Goal: Task Accomplishment & Management: Manage account settings

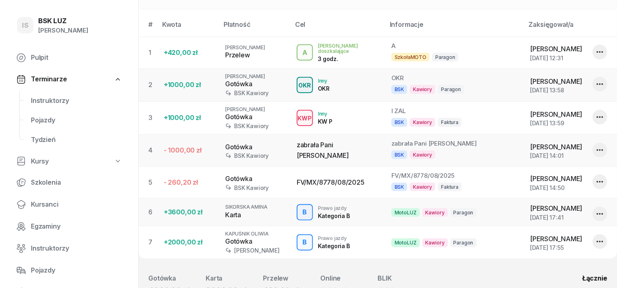
scroll to position [305, 0]
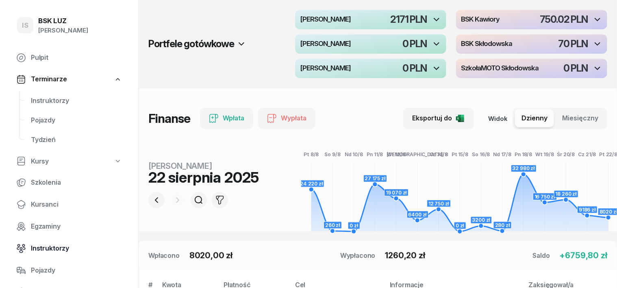
scroll to position [50, 0]
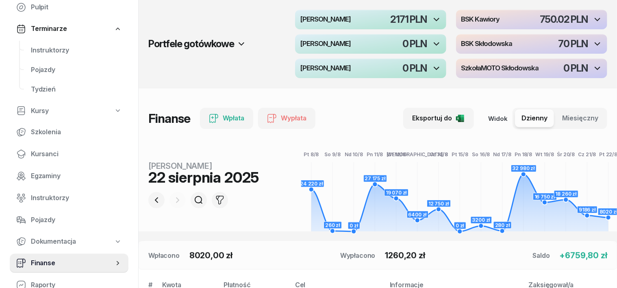
click at [48, 258] on span "Finanse" at bounding box center [72, 263] width 83 height 11
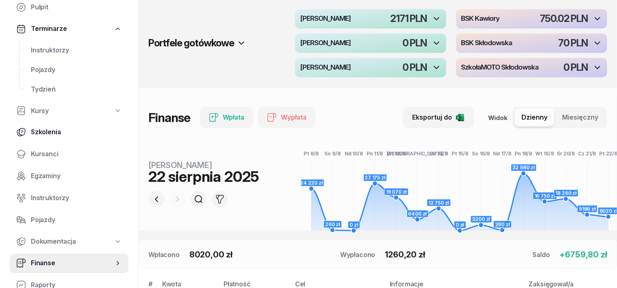
scroll to position [0, 0]
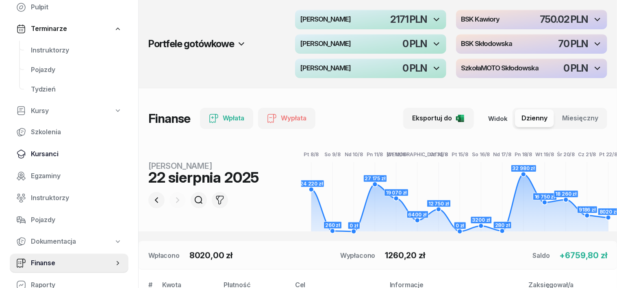
click at [41, 154] on span "Kursanci" at bounding box center [76, 154] width 91 height 11
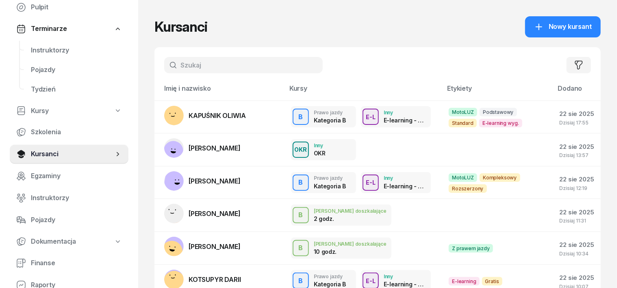
click at [174, 68] on input "text" at bounding box center [243, 65] width 158 height 16
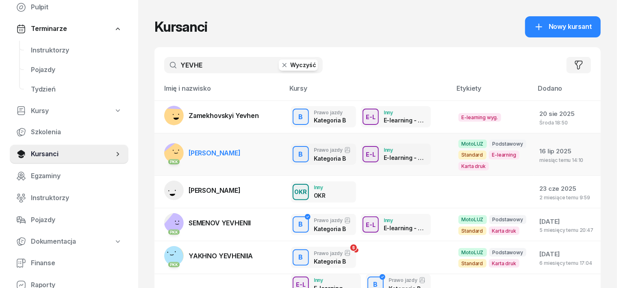
type input "YEVHE"
click at [162, 153] on rect at bounding box center [177, 155] width 30 height 30
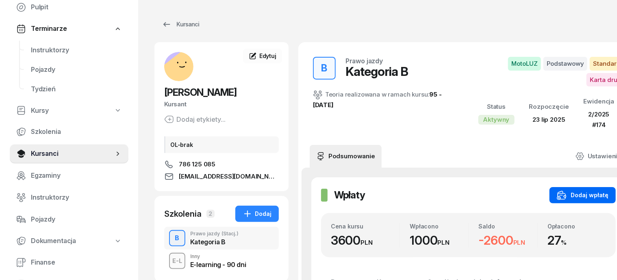
click at [576, 196] on div "Dodaj wpłatę" at bounding box center [582, 195] width 52 height 10
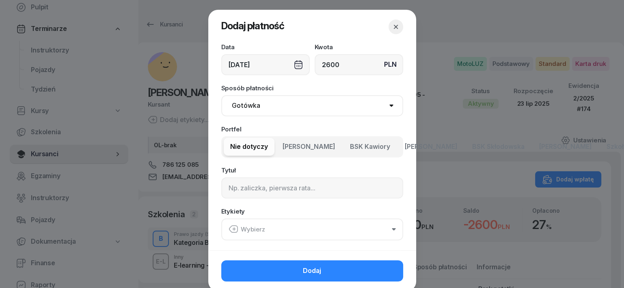
type input "2600"
click at [243, 105] on select "Gotówka Karta Przelew Płatności online BLIK" at bounding box center [312, 105] width 182 height 21
select select "transfer"
click at [221, 95] on select "Gotówka Karta Przelew Płatności online BLIK" at bounding box center [312, 105] width 182 height 21
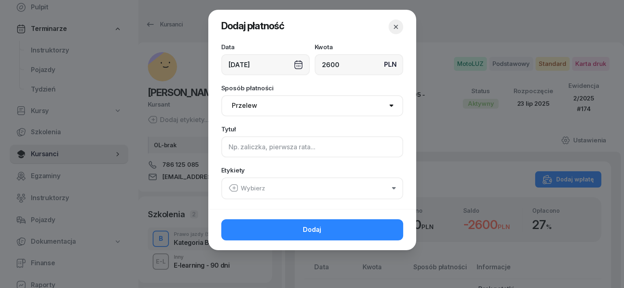
click at [231, 148] on input at bounding box center [312, 146] width 182 height 21
type input "B"
click at [236, 186] on icon "button" at bounding box center [234, 188] width 10 height 10
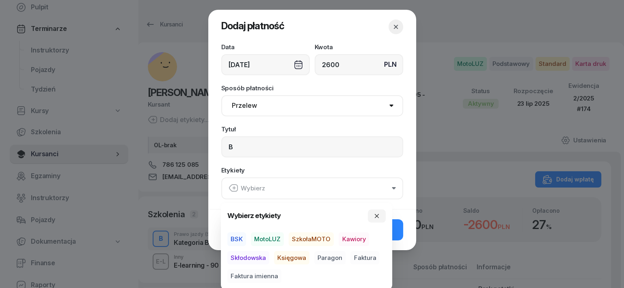
click at [273, 239] on span "MotoLUZ" at bounding box center [267, 239] width 33 height 14
drag, startPoint x: 294, startPoint y: 258, endPoint x: 301, endPoint y: 256, distance: 6.4
click at [299, 257] on span "Księgowa" at bounding box center [291, 257] width 35 height 14
click at [330, 255] on span "Paragon" at bounding box center [329, 257] width 31 height 14
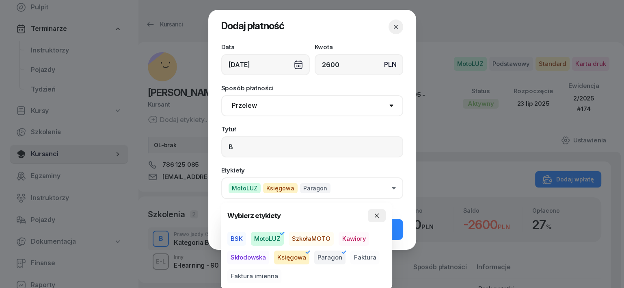
click at [379, 214] on icon "button" at bounding box center [377, 215] width 6 height 6
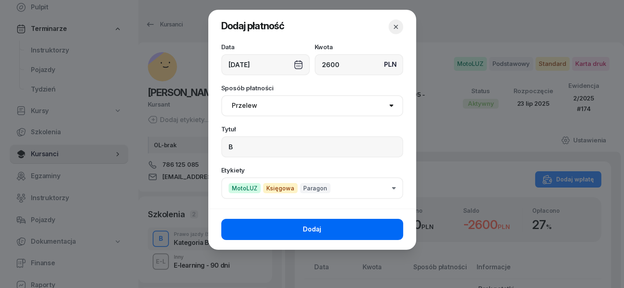
click at [391, 223] on button "Dodaj" at bounding box center [312, 229] width 182 height 21
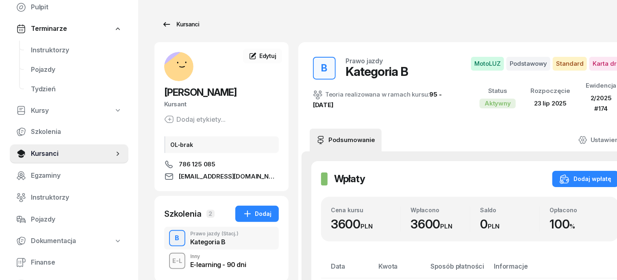
click at [174, 25] on div "Kursanci" at bounding box center [180, 24] width 37 height 10
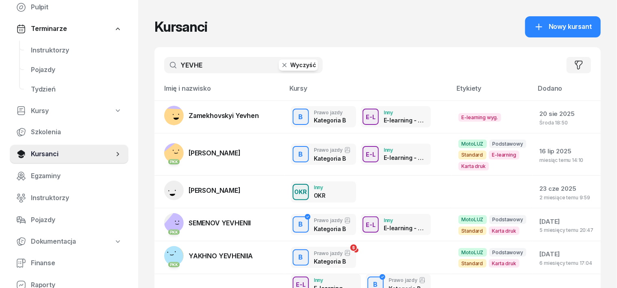
click at [280, 61] on icon "button" at bounding box center [284, 65] width 8 height 8
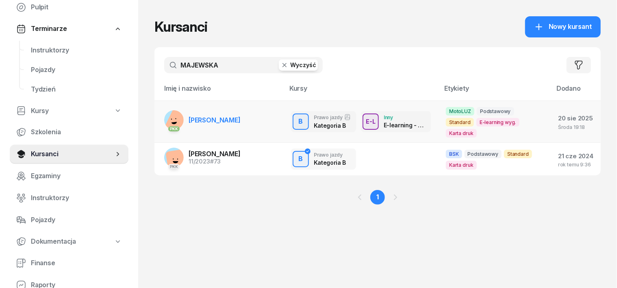
type input "MAJEWSKA"
click at [164, 114] on rect at bounding box center [179, 121] width 31 height 31
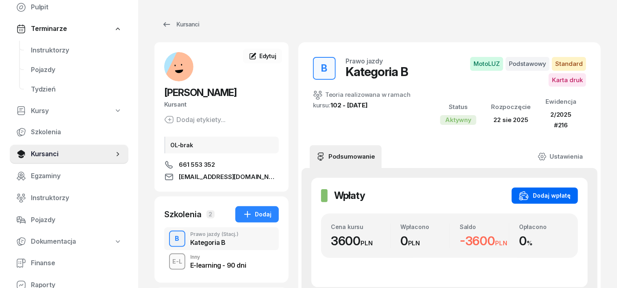
click at [554, 193] on div "Dodaj wpłatę" at bounding box center [545, 195] width 52 height 10
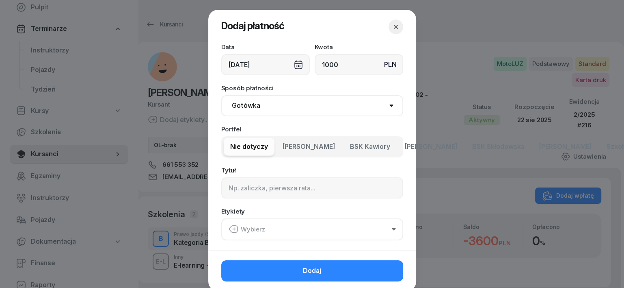
type input "1000"
drag, startPoint x: 244, startPoint y: 101, endPoint x: 244, endPoint y: 115, distance: 14.2
click at [244, 101] on select "Gotówka Karta Przelew Płatności online BLIK" at bounding box center [312, 105] width 182 height 21
select select "transfer"
click at [221, 95] on select "Gotówka Karta Przelew Płatności online BLIK" at bounding box center [312, 105] width 182 height 21
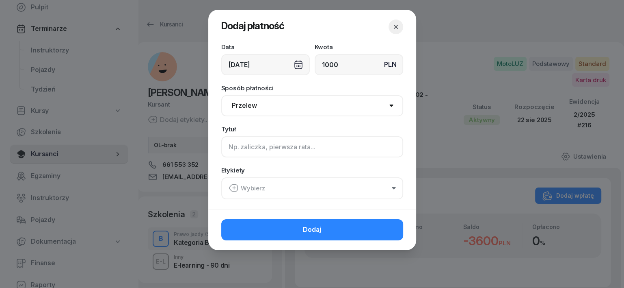
click at [228, 149] on input at bounding box center [312, 146] width 182 height 21
type input "B"
click at [236, 185] on icon "button" at bounding box center [234, 188] width 10 height 10
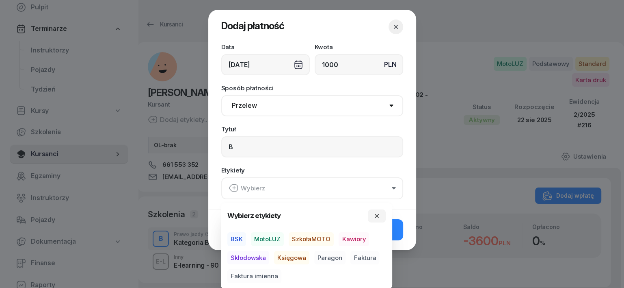
drag, startPoint x: 267, startPoint y: 239, endPoint x: 278, endPoint y: 243, distance: 11.7
click at [268, 239] on span "MotoLUZ" at bounding box center [267, 239] width 33 height 14
drag, startPoint x: 287, startPoint y: 257, endPoint x: 300, endPoint y: 257, distance: 12.6
click at [300, 257] on span "Księgowa" at bounding box center [291, 257] width 35 height 14
drag, startPoint x: 330, startPoint y: 255, endPoint x: 357, endPoint y: 244, distance: 29.7
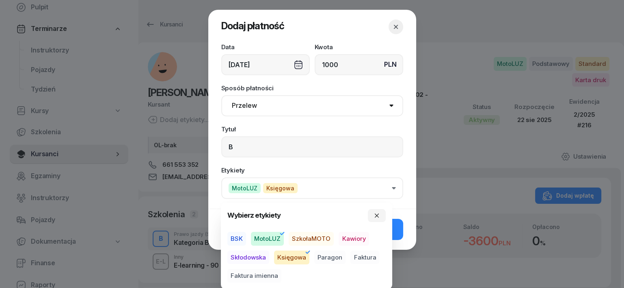
click at [333, 254] on span "Paragon" at bounding box center [329, 257] width 31 height 14
click at [377, 212] on icon "button" at bounding box center [377, 215] width 6 height 6
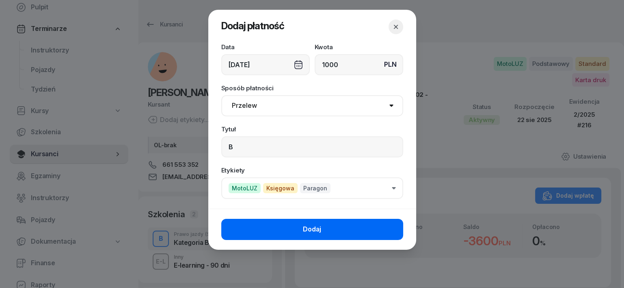
click at [368, 225] on button "Dodaj" at bounding box center [312, 229] width 182 height 21
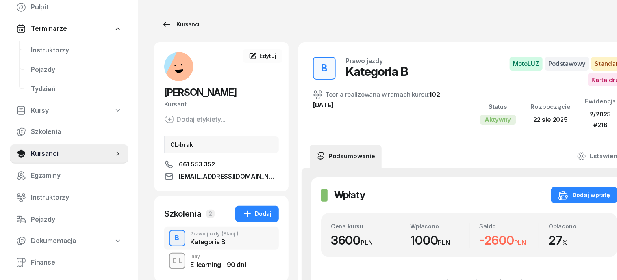
click at [173, 27] on div "Kursanci" at bounding box center [180, 24] width 37 height 10
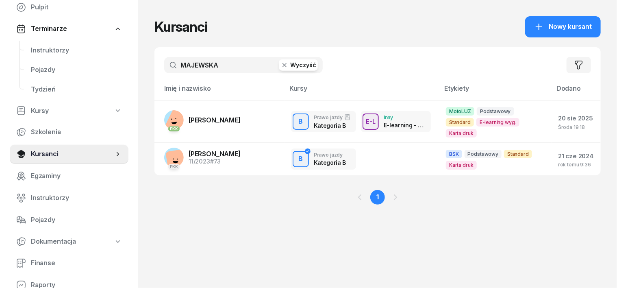
click at [280, 64] on icon "button" at bounding box center [284, 65] width 8 height 8
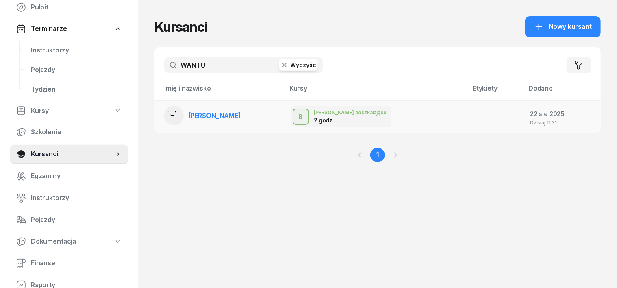
type input "WANTU"
click at [158, 115] on rect at bounding box center [173, 113] width 31 height 31
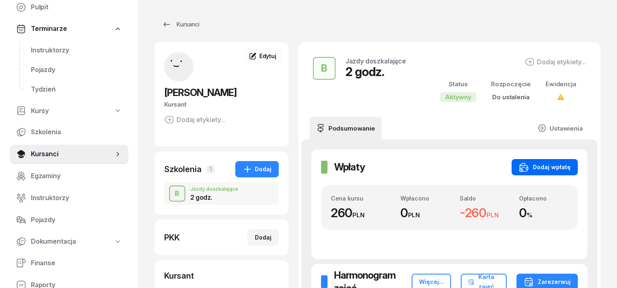
click at [528, 164] on icon "button" at bounding box center [524, 167] width 10 height 10
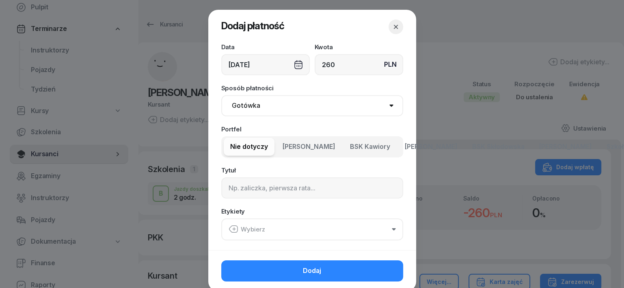
type input "260"
click at [240, 104] on select "Gotówka Karta Przelew Płatności online BLIK" at bounding box center [312, 105] width 182 height 21
select select "transfer"
click at [221, 95] on select "Gotówka Karta Przelew Płatności online BLIK" at bounding box center [312, 105] width 182 height 21
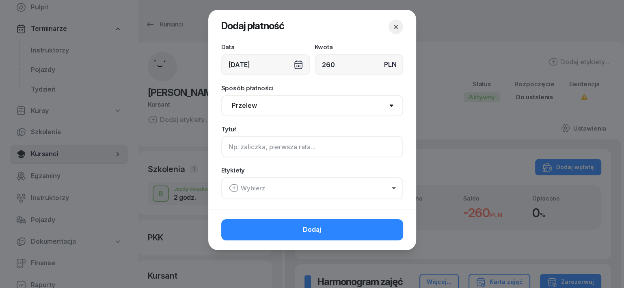
click at [232, 145] on input at bounding box center [312, 146] width 182 height 21
type input "B"
click at [235, 190] on icon "button" at bounding box center [233, 187] width 8 height 7
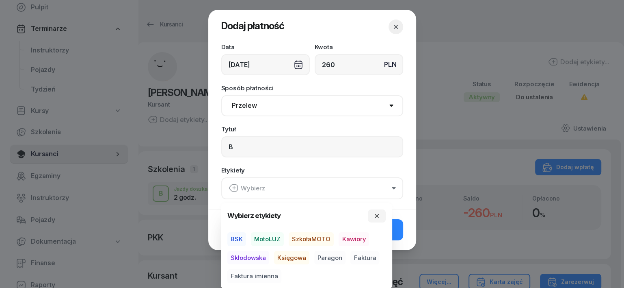
click at [274, 235] on span "MotoLUZ" at bounding box center [267, 239] width 33 height 14
drag, startPoint x: 286, startPoint y: 258, endPoint x: 306, endPoint y: 261, distance: 20.6
click at [286, 258] on span "Księgowa" at bounding box center [291, 257] width 35 height 14
click at [336, 260] on span "Paragon" at bounding box center [329, 257] width 31 height 14
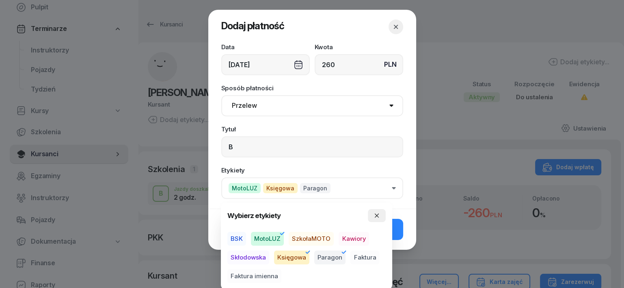
click at [379, 213] on icon "button" at bounding box center [377, 215] width 6 height 6
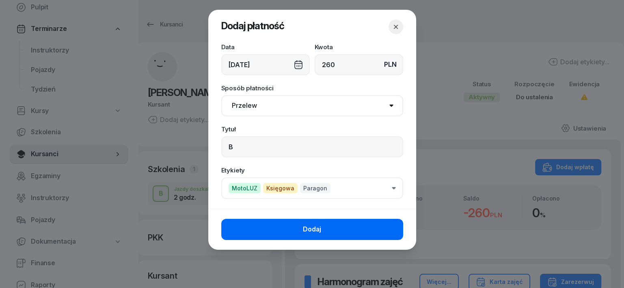
click at [390, 225] on button "Dodaj" at bounding box center [312, 229] width 182 height 21
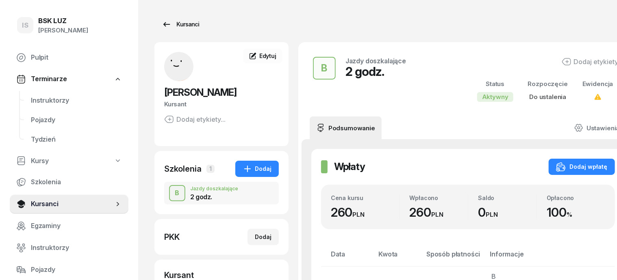
click at [175, 24] on div "Kursanci" at bounding box center [180, 24] width 37 height 10
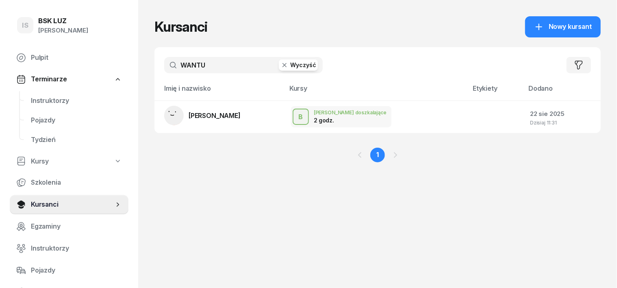
click at [282, 64] on icon "button" at bounding box center [284, 65] width 4 height 4
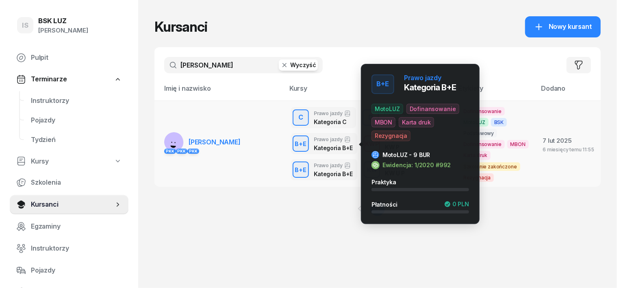
type input "[PERSON_NAME]"
click at [292, 143] on div "B+E" at bounding box center [301, 144] width 18 height 10
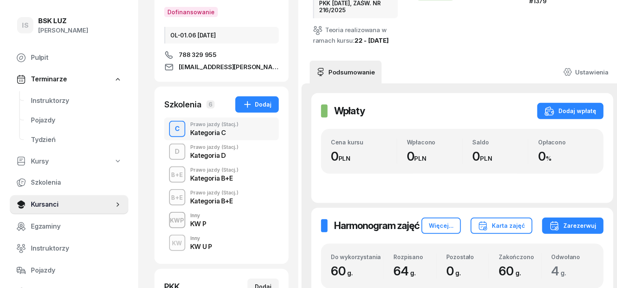
scroll to position [152, 0]
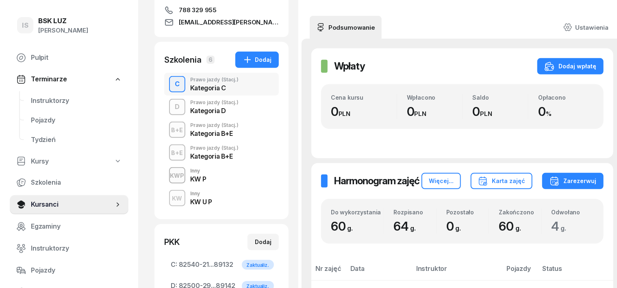
click at [168, 130] on div "B+E" at bounding box center [177, 130] width 18 height 10
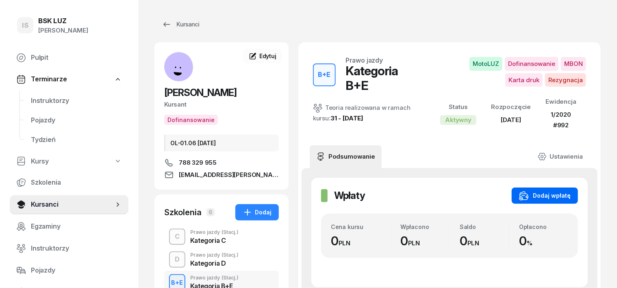
click at [558, 190] on div "Dodaj wpłatę" at bounding box center [545, 195] width 52 height 10
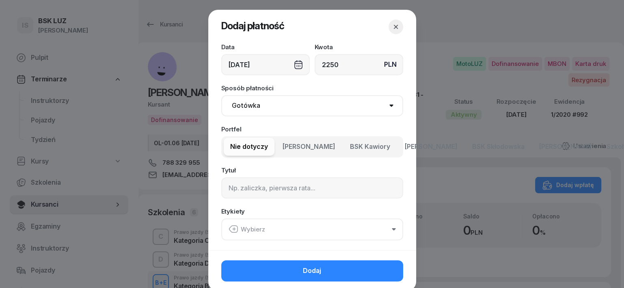
type input "2250"
click at [239, 105] on select "Gotówka Karta Przelew Płatności online BLIK" at bounding box center [312, 105] width 182 height 21
select select "transfer"
click at [221, 95] on select "Gotówka Karta Przelew Płatności online BLIK" at bounding box center [312, 105] width 182 height 21
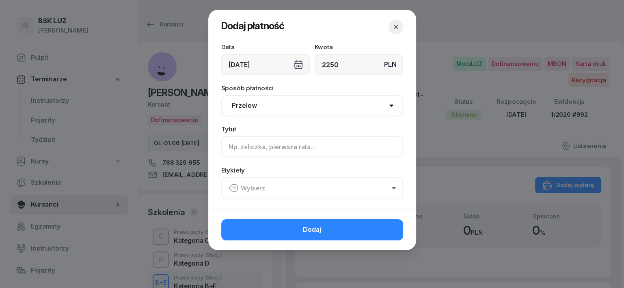
click at [232, 151] on input at bounding box center [312, 146] width 182 height 21
type input "BE - [PERSON_NAME] F/1/07/2025 ML"
click at [234, 186] on icon "button" at bounding box center [234, 188] width 10 height 10
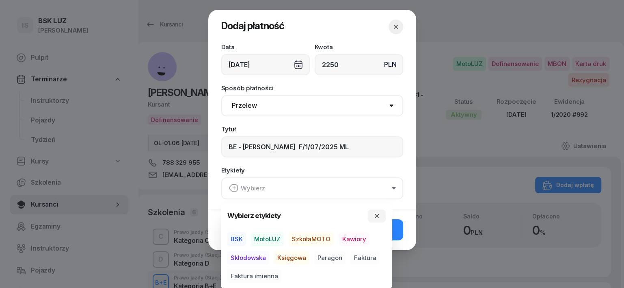
click at [262, 235] on span "MotoLUZ" at bounding box center [267, 239] width 33 height 14
click at [289, 258] on span "Księgowa" at bounding box center [291, 257] width 35 height 14
click at [353, 252] on span "Faktura" at bounding box center [365, 257] width 29 height 14
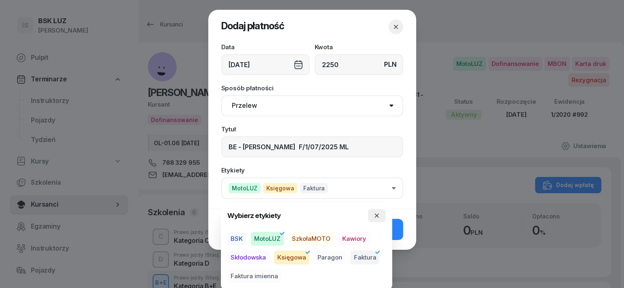
click at [382, 214] on button "button" at bounding box center [377, 215] width 18 height 13
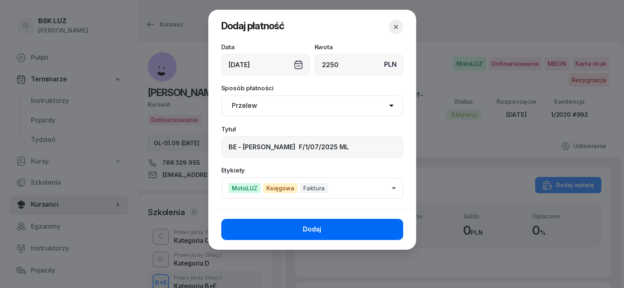
click at [358, 224] on button "Dodaj" at bounding box center [312, 229] width 182 height 21
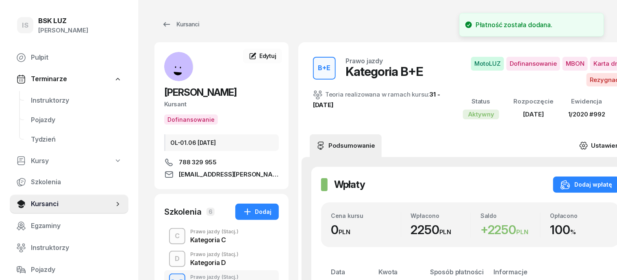
click at [588, 145] on icon at bounding box center [583, 145] width 9 height 9
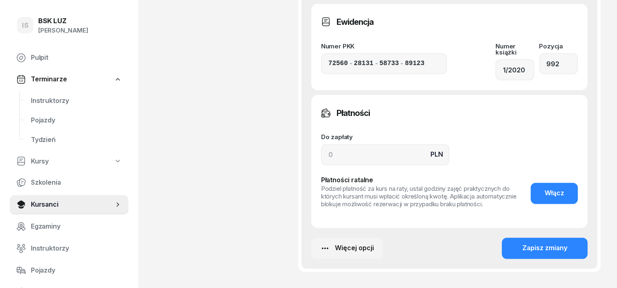
scroll to position [660, 0]
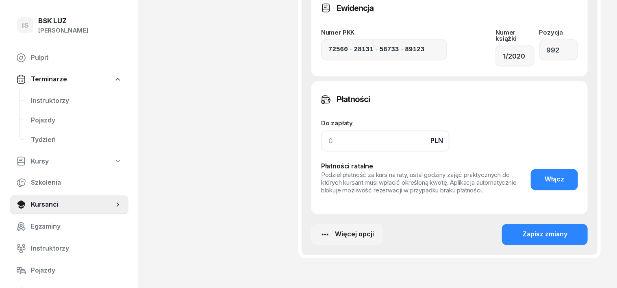
click at [321, 130] on input at bounding box center [385, 140] width 128 height 21
type input "2250"
click at [575, 224] on button "Zapisz zmiany" at bounding box center [545, 234] width 86 height 21
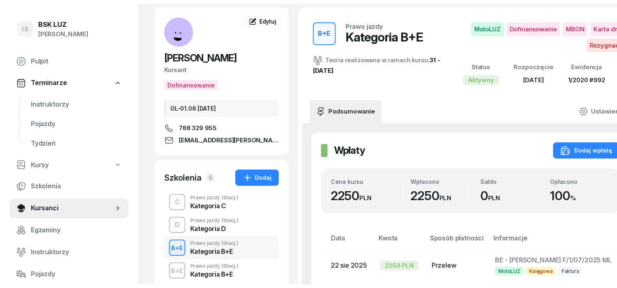
scroll to position [0, 0]
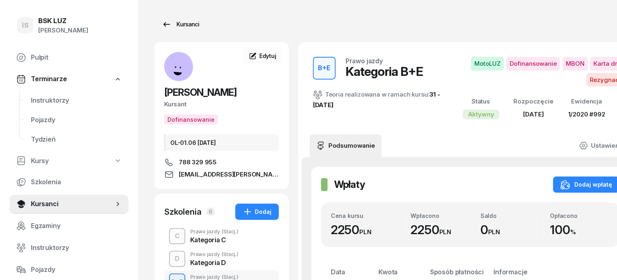
click at [171, 25] on div "Kursanci" at bounding box center [180, 24] width 37 height 10
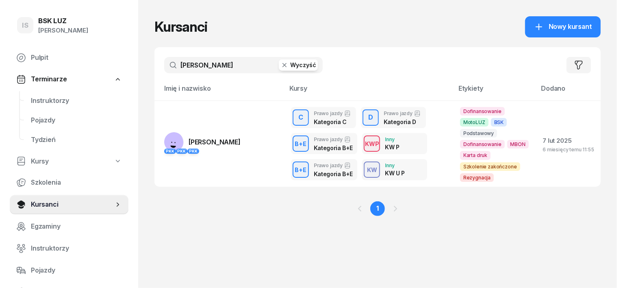
click at [280, 67] on icon "button" at bounding box center [284, 65] width 8 height 8
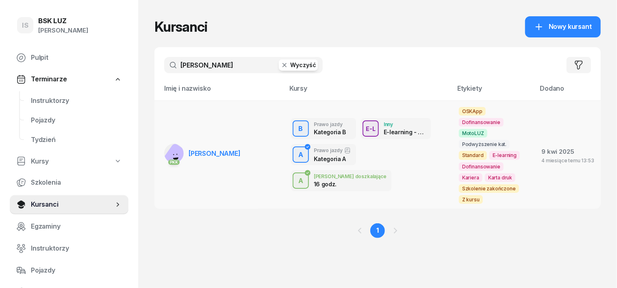
type input "[PERSON_NAME]"
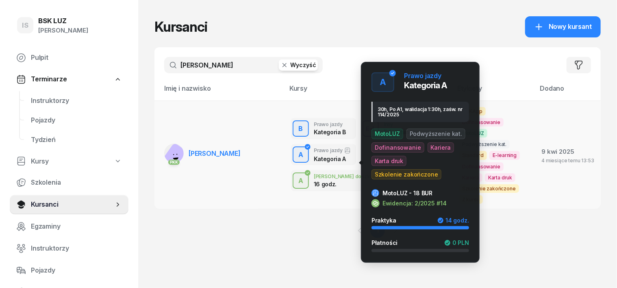
click at [295, 162] on div "A" at bounding box center [300, 155] width 11 height 14
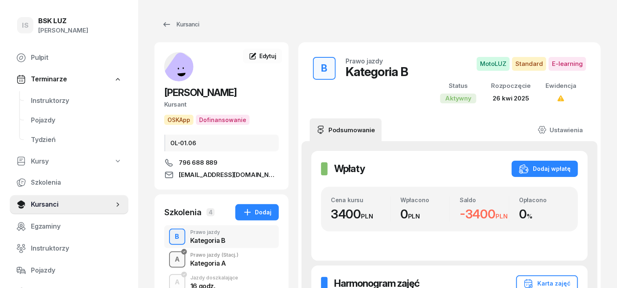
click at [171, 259] on div "A" at bounding box center [176, 259] width 11 height 14
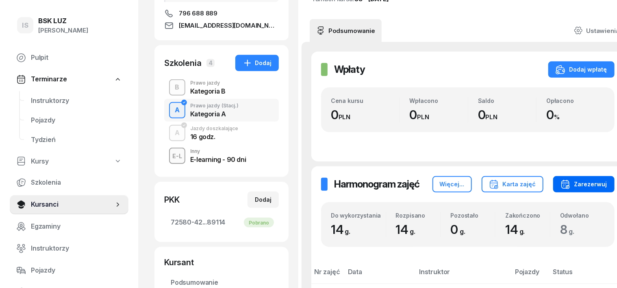
scroll to position [102, 0]
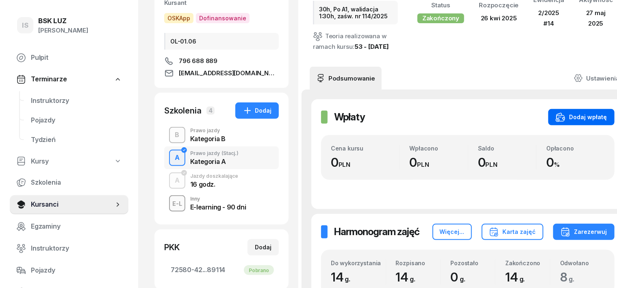
click at [569, 122] on div "Dodaj wpłatę" at bounding box center [581, 117] width 52 height 10
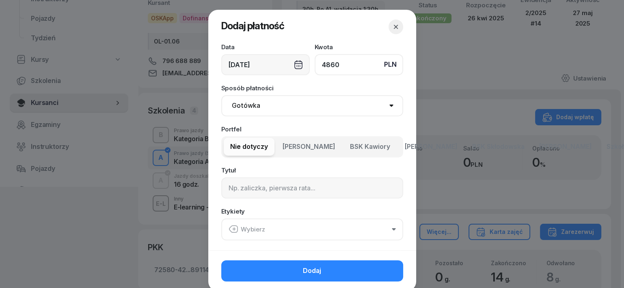
type input "4860"
click at [252, 107] on select "Gotówka Karta Przelew Płatności online BLIK" at bounding box center [312, 105] width 182 height 21
select select "transfer"
click at [221, 95] on select "Gotówka Karta Przelew Płatności online BLIK" at bounding box center [312, 105] width 182 height 21
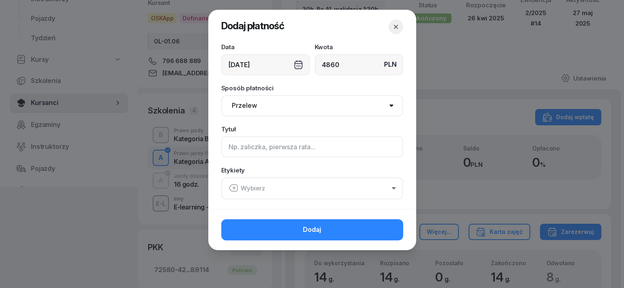
click at [232, 147] on input at bounding box center [312, 146] width 182 height 21
type input "A - PLUXEE F/3/08/2025 ML"
click at [236, 184] on icon "button" at bounding box center [234, 188] width 10 height 10
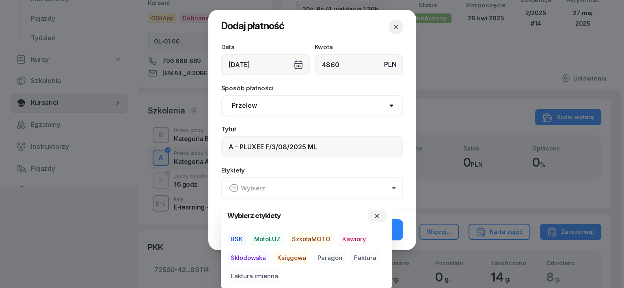
click at [276, 233] on span "MotoLUZ" at bounding box center [267, 239] width 33 height 14
click at [285, 259] on span "Księgowa" at bounding box center [291, 257] width 35 height 14
click at [366, 256] on span "Faktura" at bounding box center [365, 257] width 29 height 14
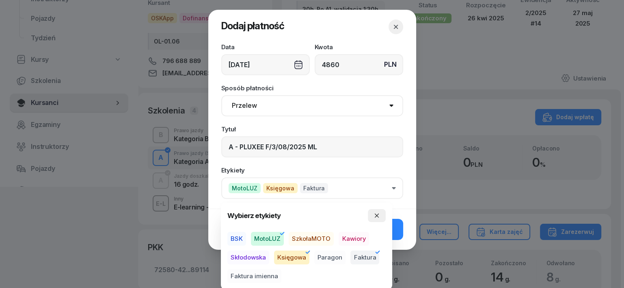
click at [377, 215] on icon "button" at bounding box center [377, 215] width 4 height 4
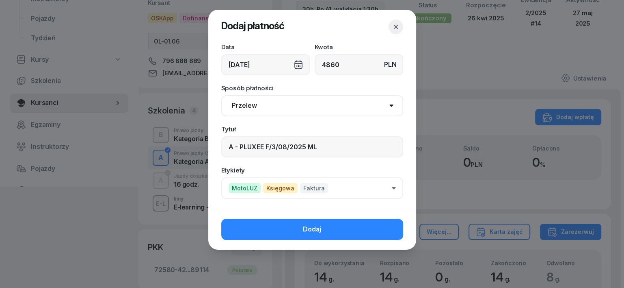
click at [362, 223] on button "Dodaj" at bounding box center [312, 229] width 182 height 21
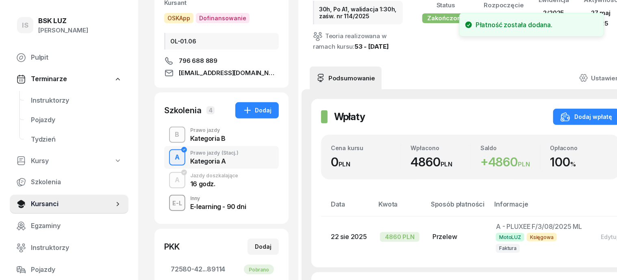
click at [584, 77] on icon at bounding box center [583, 78] width 2 height 2
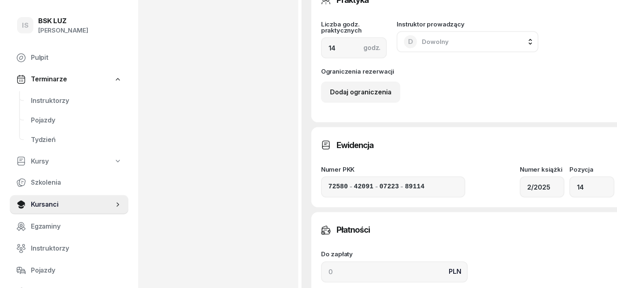
scroll to position [609, 0]
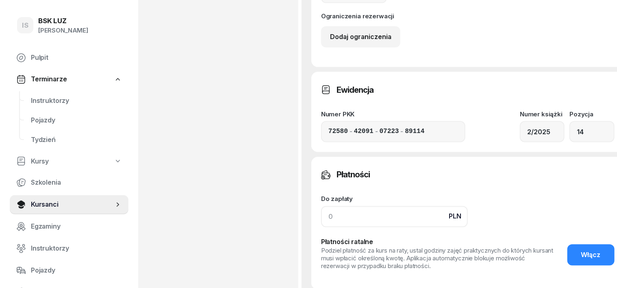
click at [321, 227] on input at bounding box center [394, 216] width 147 height 21
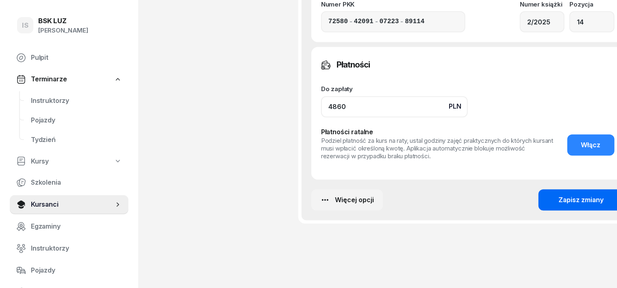
scroll to position [744, 0]
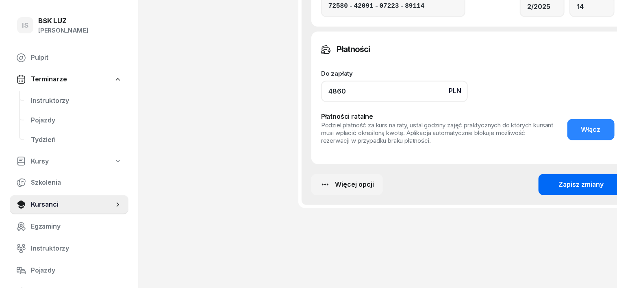
type input "4860"
click at [591, 187] on button "Zapisz zmiany" at bounding box center [581, 184] width 86 height 21
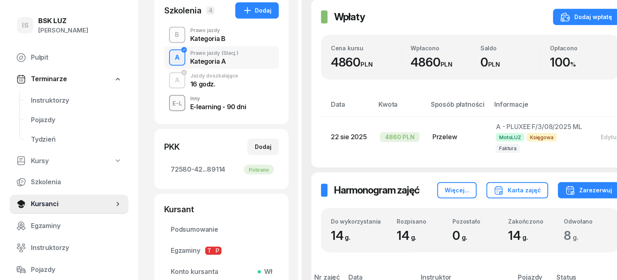
scroll to position [186, 0]
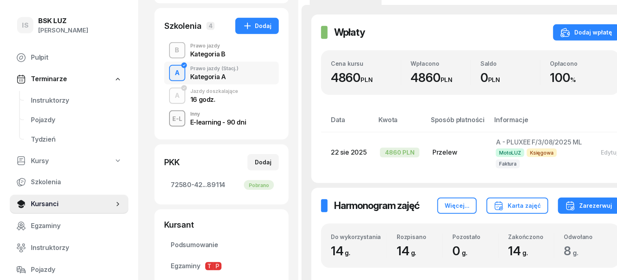
click at [171, 97] on div "A" at bounding box center [176, 96] width 11 height 14
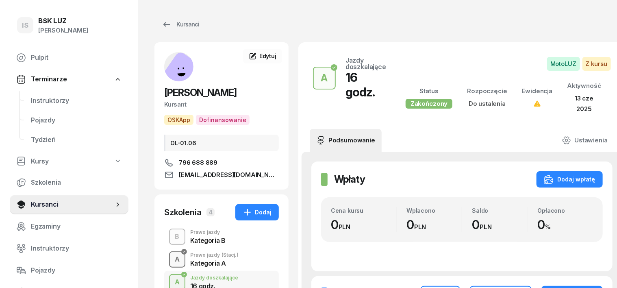
click at [171, 257] on div "A" at bounding box center [176, 259] width 11 height 14
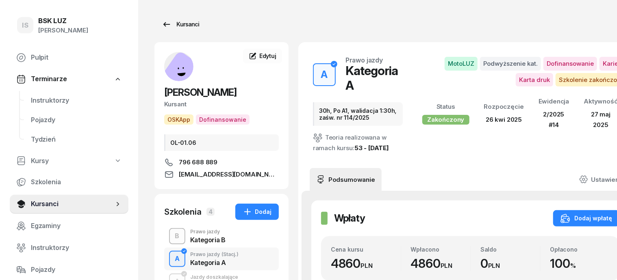
click at [167, 25] on div "Kursanci" at bounding box center [180, 24] width 37 height 10
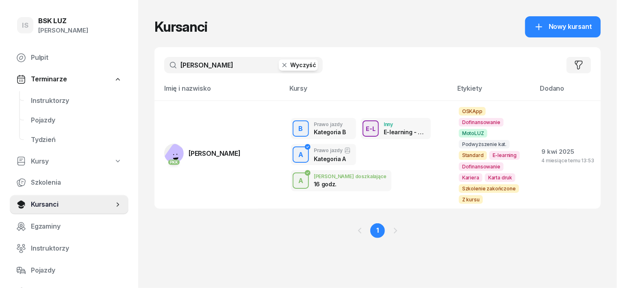
click at [258, 67] on input "[PERSON_NAME]" at bounding box center [243, 65] width 158 height 16
click at [280, 66] on icon "button" at bounding box center [284, 65] width 8 height 8
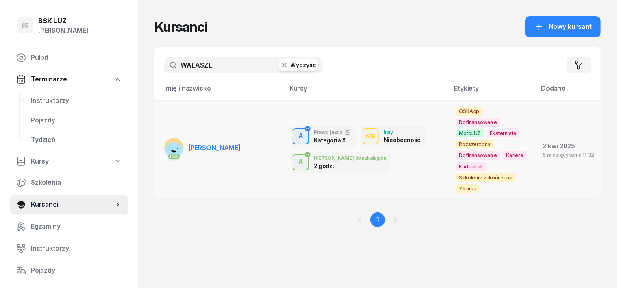
type input "WALASZE"
click at [161, 138] on rect at bounding box center [173, 151] width 27 height 27
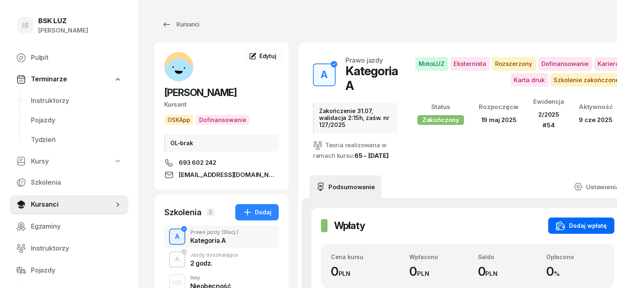
click at [556, 225] on div "Dodaj wpłatę" at bounding box center [581, 226] width 52 height 10
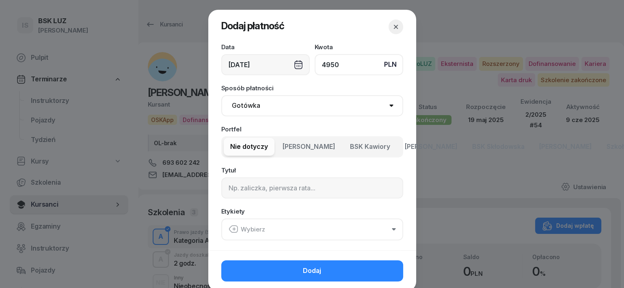
type input "4950"
drag, startPoint x: 244, startPoint y: 103, endPoint x: 236, endPoint y: 115, distance: 14.8
click at [244, 103] on select "Gotówka Karta Przelew Płatności online BLIK" at bounding box center [312, 105] width 182 height 21
select select "transfer"
click at [221, 95] on select "Gotówka Karta Przelew Płatności online BLIK" at bounding box center [312, 105] width 182 height 21
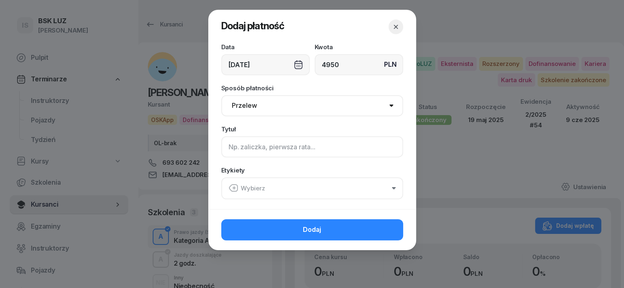
click at [227, 144] on input at bounding box center [312, 146] width 182 height 21
type input "A PLUXEE F/2/08/2025 ML"
drag, startPoint x: 234, startPoint y: 186, endPoint x: 229, endPoint y: 188, distance: 4.8
click at [233, 186] on icon "button" at bounding box center [234, 188] width 10 height 10
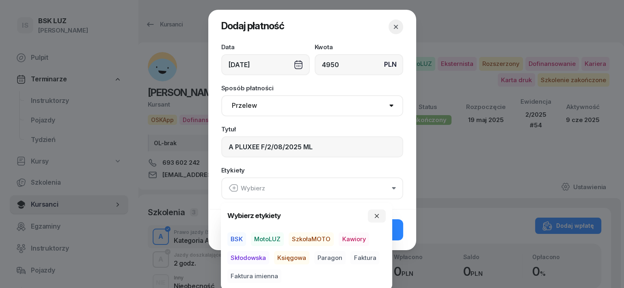
click at [267, 240] on span "MotoLUZ" at bounding box center [267, 239] width 33 height 14
click at [290, 257] on span "Księgowa" at bounding box center [291, 257] width 35 height 14
click at [320, 255] on span "Paragon" at bounding box center [329, 257] width 31 height 14
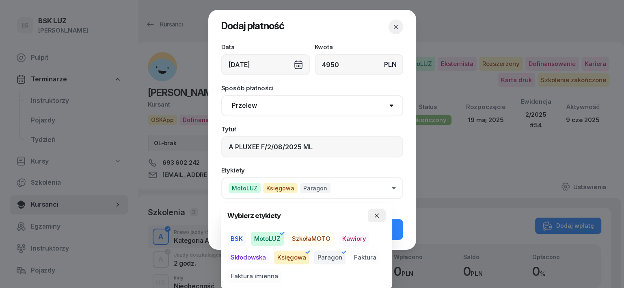
click at [374, 213] on icon "button" at bounding box center [377, 215] width 6 height 6
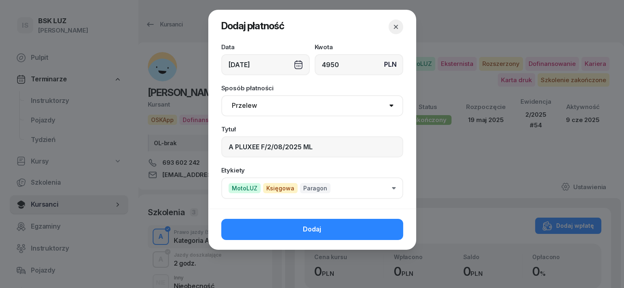
click at [394, 187] on icon "button" at bounding box center [394, 188] width 4 height 2
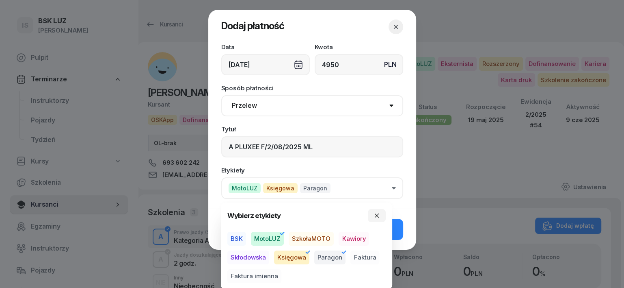
drag, startPoint x: 338, startPoint y: 250, endPoint x: 348, endPoint y: 255, distance: 11.1
click at [340, 250] on icon "button" at bounding box center [344, 252] width 10 height 10
click at [360, 255] on span "Faktura" at bounding box center [365, 257] width 29 height 14
click at [380, 214] on button "button" at bounding box center [377, 215] width 18 height 13
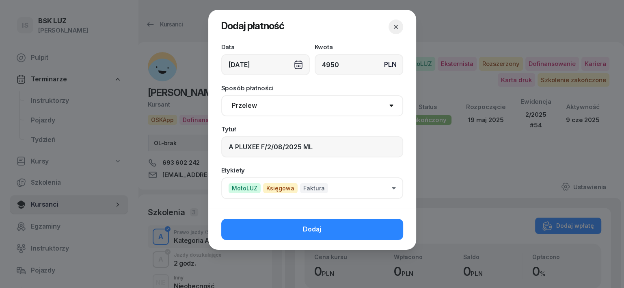
click at [373, 226] on button "Dodaj" at bounding box center [312, 229] width 182 height 21
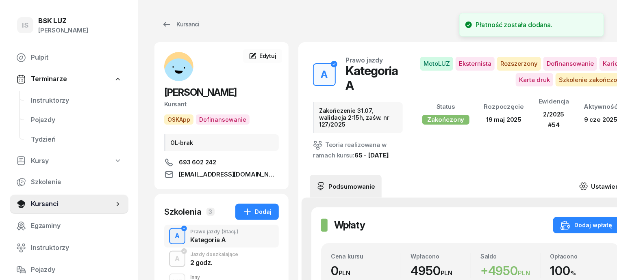
click at [588, 182] on icon at bounding box center [583, 186] width 9 height 9
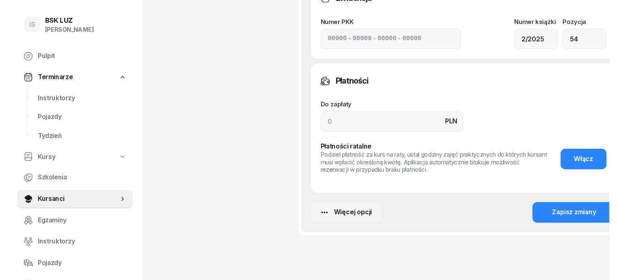
scroll to position [711, 0]
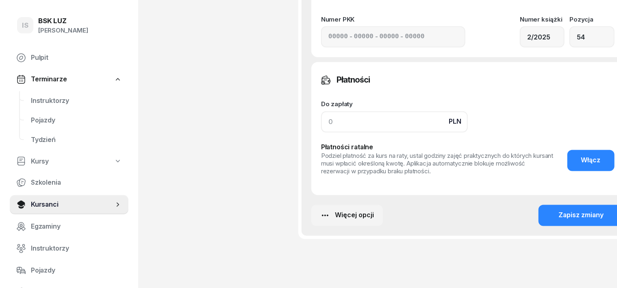
drag, startPoint x: 313, startPoint y: 121, endPoint x: 307, endPoint y: 128, distance: 9.3
click at [321, 122] on input at bounding box center [394, 121] width 147 height 21
type input "4950"
click at [593, 211] on button "Zapisz zmiany" at bounding box center [581, 215] width 86 height 21
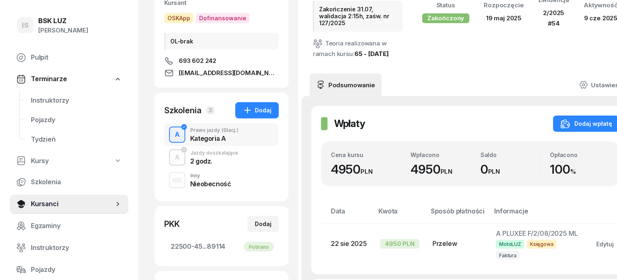
scroll to position [50, 0]
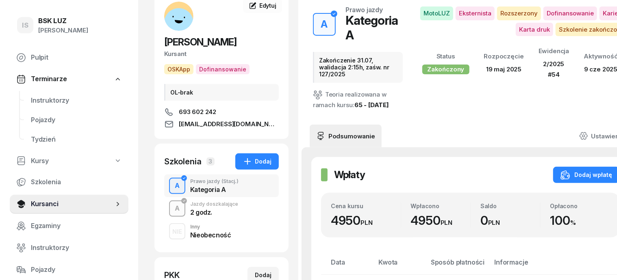
click at [171, 205] on div "A" at bounding box center [176, 209] width 11 height 14
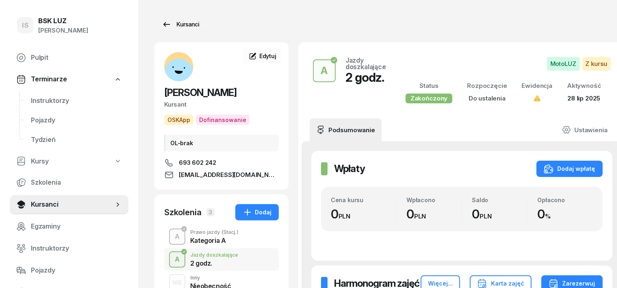
click at [164, 25] on div "Kursanci" at bounding box center [180, 24] width 37 height 10
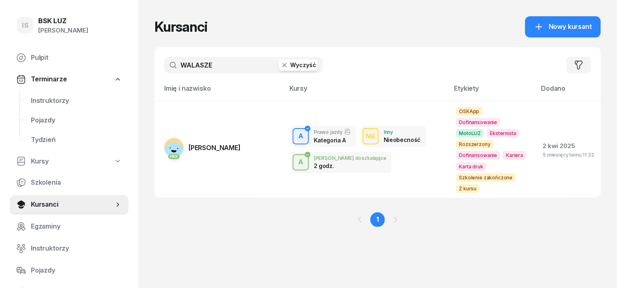
click at [282, 64] on icon "button" at bounding box center [284, 65] width 4 height 4
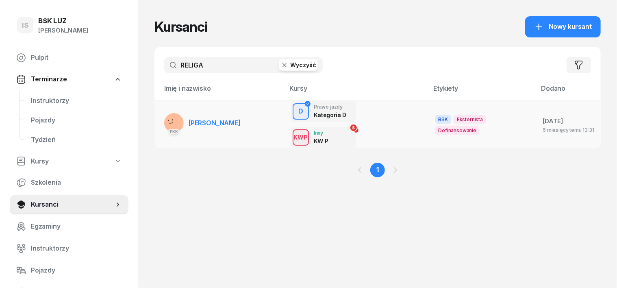
type input "RELIGA"
click at [158, 116] on rect at bounding box center [173, 123] width 30 height 30
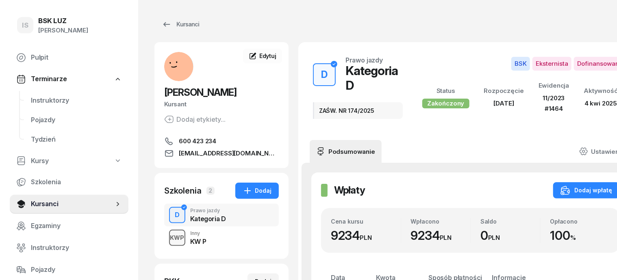
click at [167, 236] on div "KWP" at bounding box center [177, 238] width 21 height 10
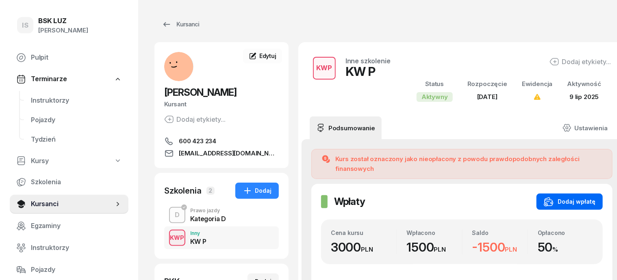
click at [563, 197] on div "Dodaj wpłatę" at bounding box center [569, 202] width 52 height 10
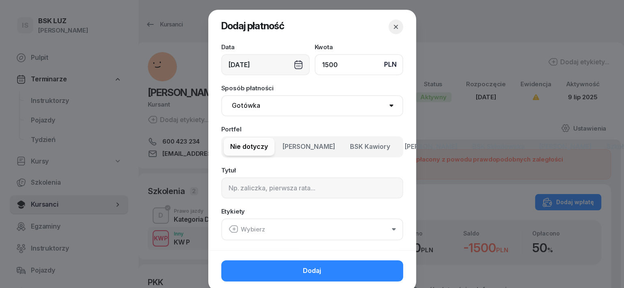
type input "1500"
click at [247, 107] on select "Gotówka Karta Przelew Płatności online BLIK" at bounding box center [312, 105] width 182 height 21
select select "transfer"
click at [221, 95] on select "Gotówka Karta Przelew Płatności online BLIK" at bounding box center [312, 105] width 182 height 21
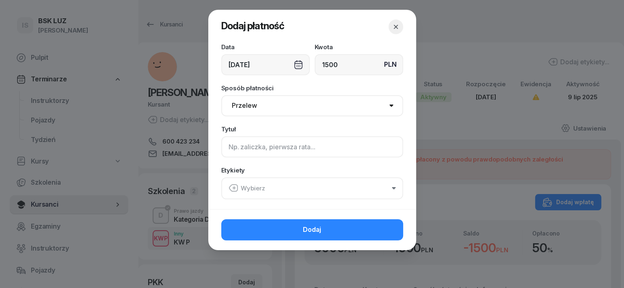
click at [230, 144] on input at bounding box center [312, 146] width 182 height 21
type input "KW P"
click at [235, 187] on icon "button" at bounding box center [234, 188] width 10 height 10
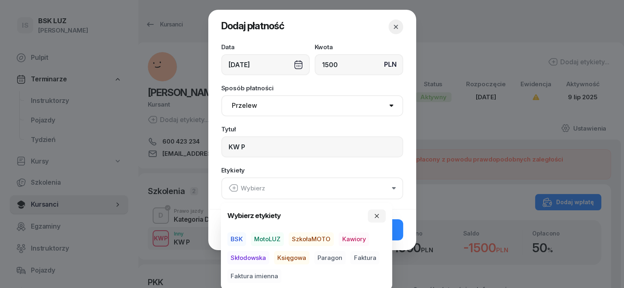
click at [239, 240] on span "BSK" at bounding box center [236, 239] width 19 height 14
click at [296, 257] on span "Księgowa" at bounding box center [291, 257] width 35 height 14
click at [333, 256] on span "Paragon" at bounding box center [329, 257] width 31 height 14
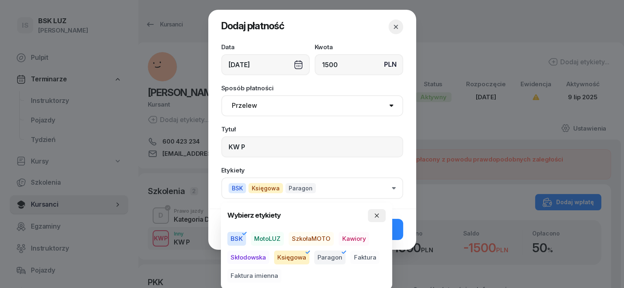
click at [375, 214] on icon "button" at bounding box center [377, 215] width 6 height 6
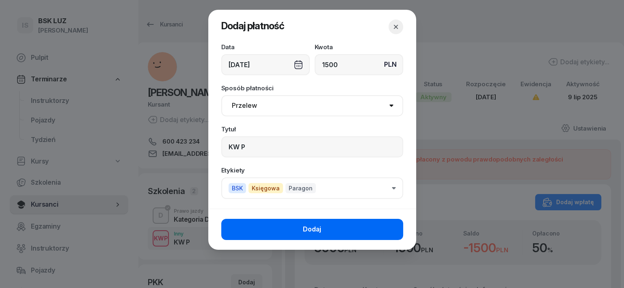
click at [375, 231] on button "Dodaj" at bounding box center [312, 229] width 182 height 21
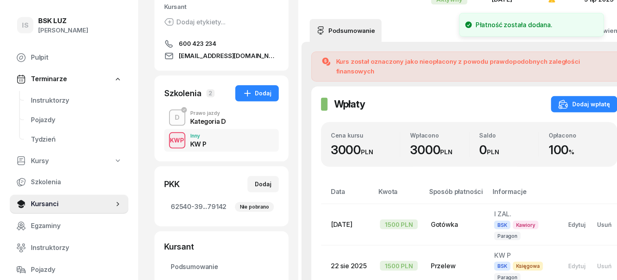
scroll to position [152, 0]
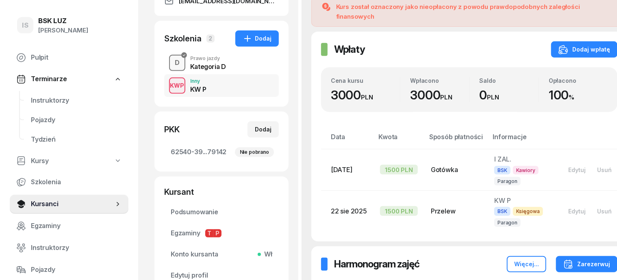
click at [171, 64] on div "D" at bounding box center [176, 63] width 11 height 14
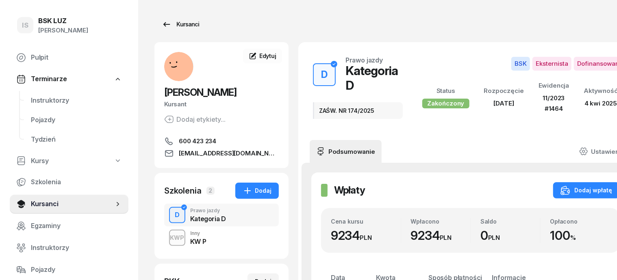
click at [172, 27] on div "Kursanci" at bounding box center [180, 24] width 37 height 10
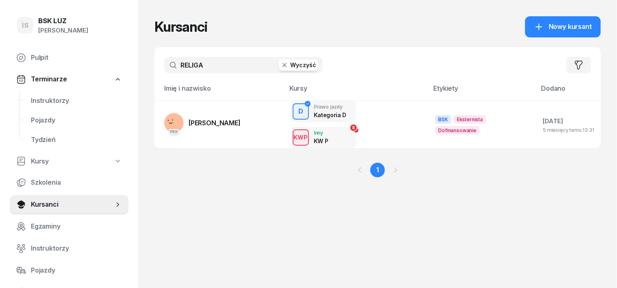
click at [280, 65] on icon "button" at bounding box center [284, 65] width 8 height 8
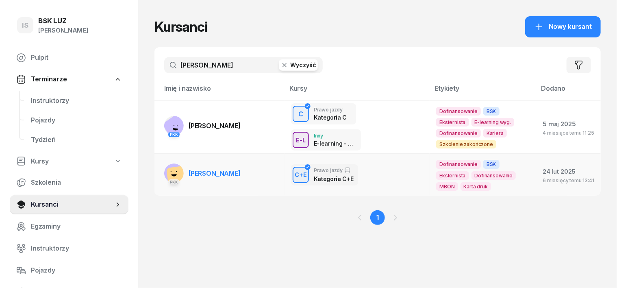
type input "[PERSON_NAME]"
click at [171, 171] on rect at bounding box center [171, 171] width 1 height 1
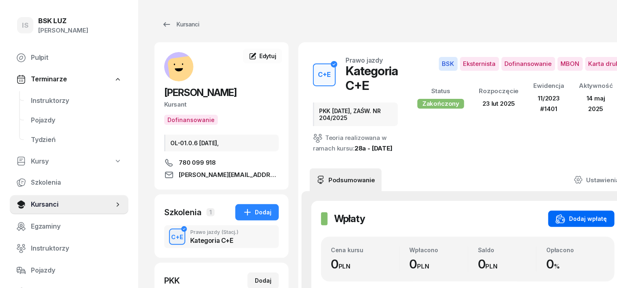
click at [555, 223] on icon "button" at bounding box center [560, 219] width 10 height 10
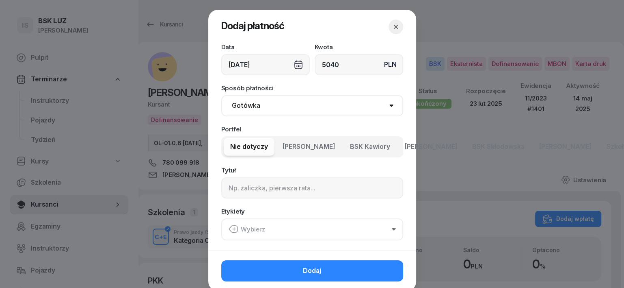
type input "5040"
click at [254, 109] on select "Gotówka Karta Przelew Płatności online BLIK" at bounding box center [312, 105] width 182 height 21
select select "transfer"
click at [221, 95] on select "Gotówka Karta Przelew Płatności online BLIK" at bounding box center [312, 105] width 182 height 21
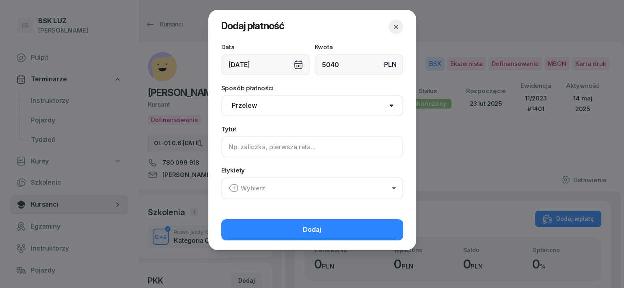
click at [229, 148] on input at bounding box center [312, 146] width 182 height 21
type input "[PERSON_NAME] F/17/07/2025 S"
click at [233, 188] on icon "button" at bounding box center [234, 188] width 10 height 10
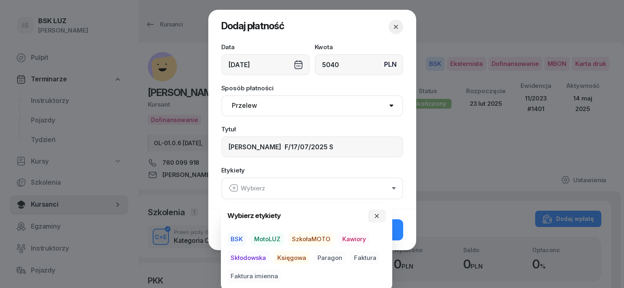
click at [239, 236] on span "BSK" at bounding box center [236, 239] width 19 height 14
drag, startPoint x: 284, startPoint y: 256, endPoint x: 309, endPoint y: 262, distance: 25.2
click at [287, 258] on span "Księgowa" at bounding box center [291, 257] width 35 height 14
drag, startPoint x: 333, startPoint y: 257, endPoint x: 339, endPoint y: 257, distance: 5.3
click at [334, 259] on span "Paragon" at bounding box center [329, 257] width 31 height 14
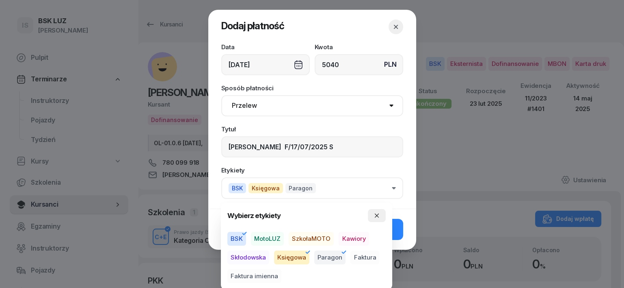
click at [377, 213] on icon "button" at bounding box center [377, 215] width 6 height 6
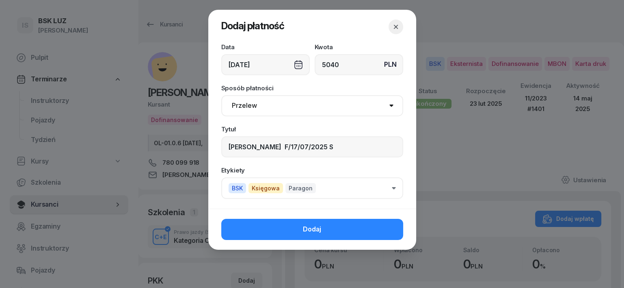
click at [396, 187] on button "BSK Księgowa Paragon" at bounding box center [312, 188] width 182 height 22
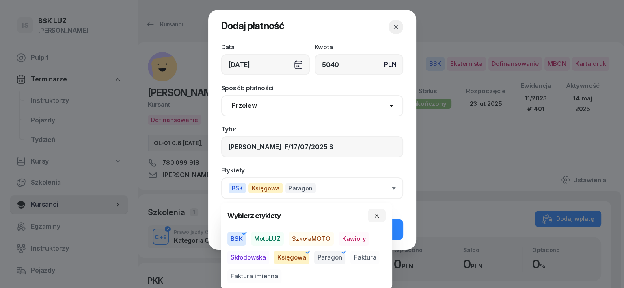
click at [341, 253] on icon "button" at bounding box center [344, 252] width 10 height 10
click at [364, 257] on span "Faktura" at bounding box center [365, 257] width 29 height 14
click at [377, 213] on icon "button" at bounding box center [377, 215] width 6 height 6
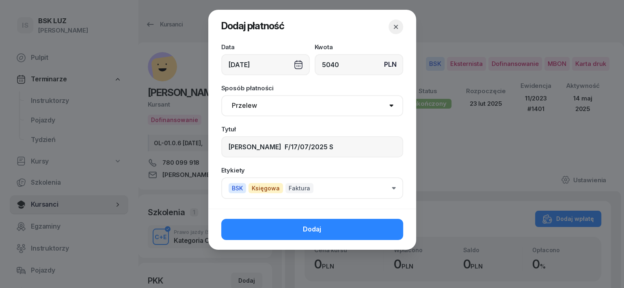
click at [359, 223] on button "Dodaj" at bounding box center [312, 229] width 182 height 21
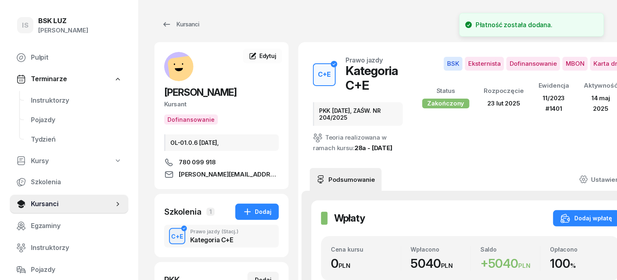
click at [583, 175] on icon at bounding box center [583, 179] width 9 height 9
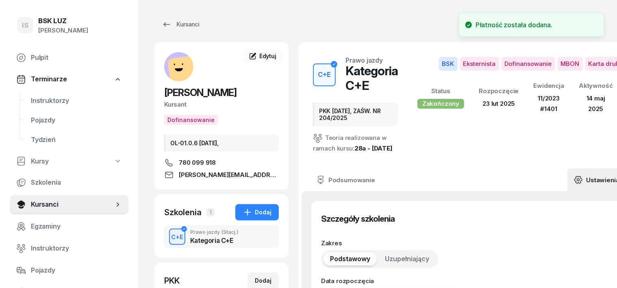
type input "[DATE]"
type input "PKK [DATE], ZAŚW. NR 204/2025"
type input "25"
type input "02570"
type input "28199"
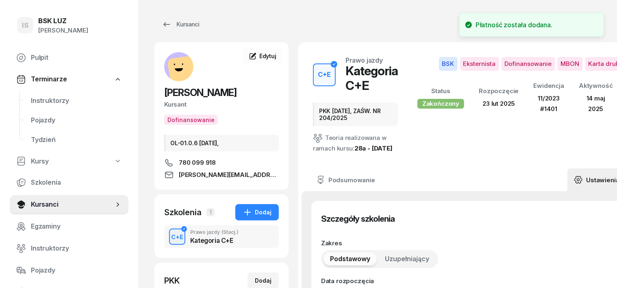
type input "49023"
type input "79134"
type input "11/2023"
type input "1401"
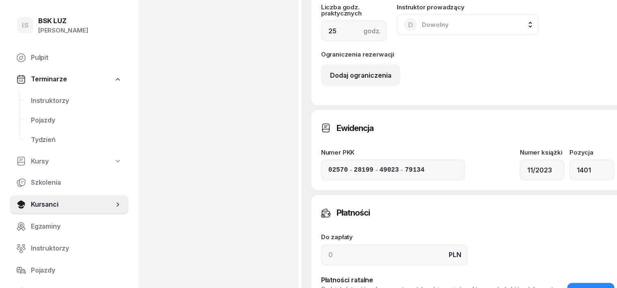
scroll to position [558, 0]
click at [321, 265] on input at bounding box center [394, 254] width 147 height 21
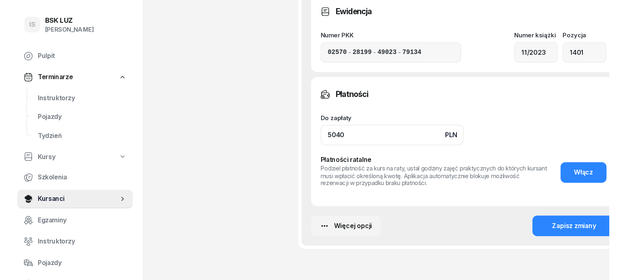
scroll to position [711, 0]
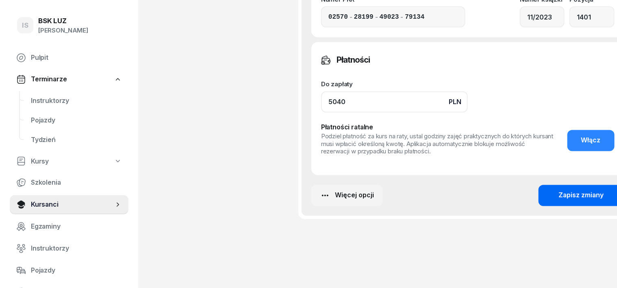
type input "5040"
click at [571, 201] on div "Zapisz zmiany" at bounding box center [580, 195] width 45 height 11
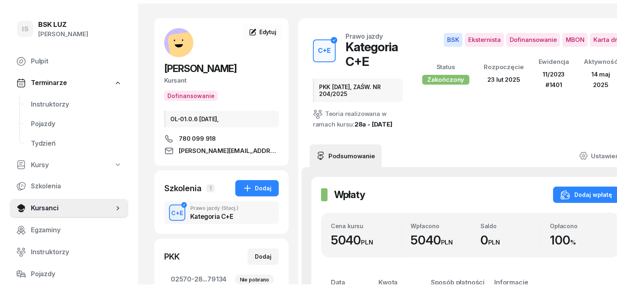
scroll to position [0, 0]
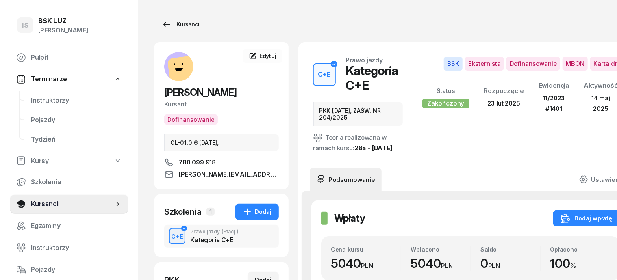
click at [174, 28] on div "Kursanci" at bounding box center [180, 24] width 37 height 10
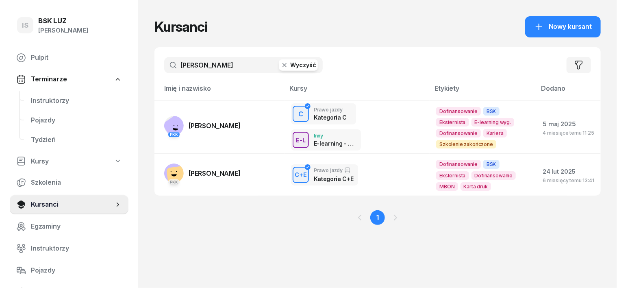
click at [279, 69] on button "Wyczyść" at bounding box center [298, 64] width 39 height 11
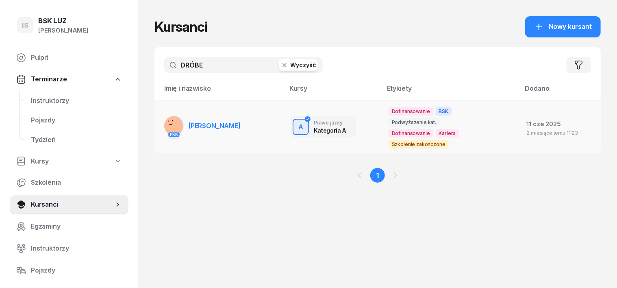
type input "DRÓBE"
click at [158, 121] on rect at bounding box center [170, 126] width 25 height 25
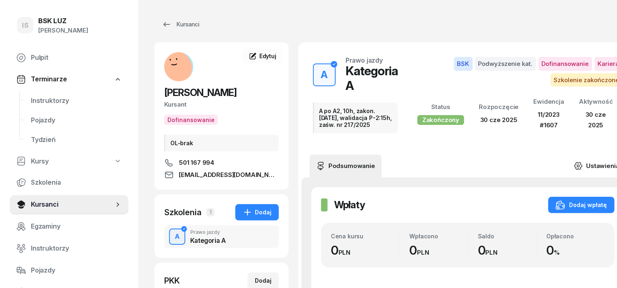
click at [577, 165] on icon at bounding box center [578, 165] width 2 height 2
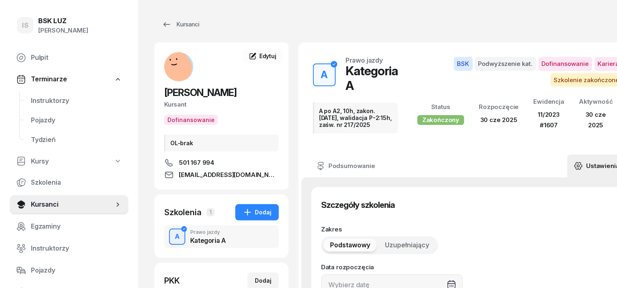
type input "[DATE]"
type input "A po A2, 10h, zakon. [DATE], walidacja P-2:15h, zaśw. nr 217/2025"
type input "10"
type input "22560"
type input "66115"
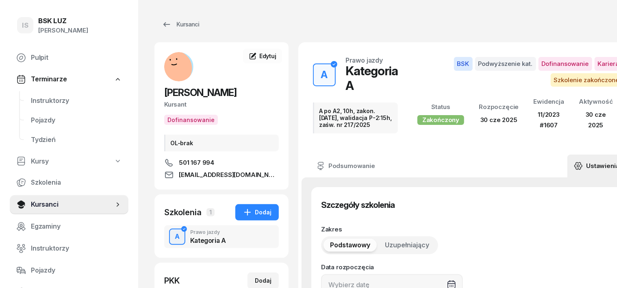
type input "24793"
type input "89114"
type input "11/2023"
type input "1607"
click at [171, 237] on div "A" at bounding box center [176, 236] width 11 height 14
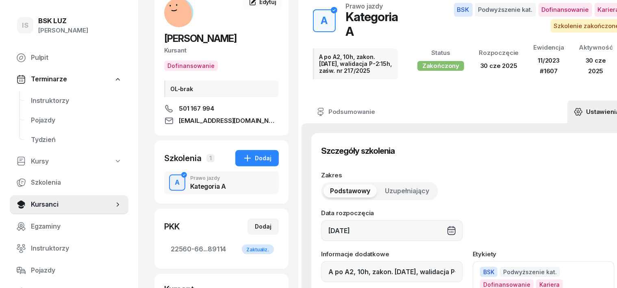
scroll to position [102, 0]
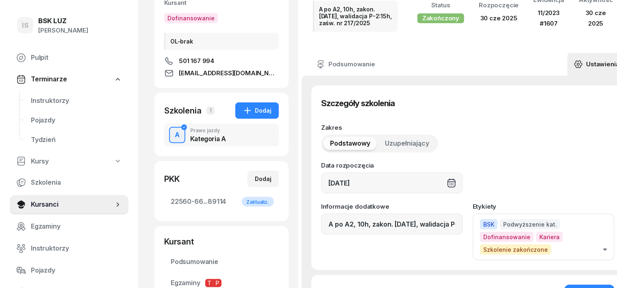
click at [171, 137] on div "A" at bounding box center [176, 135] width 11 height 14
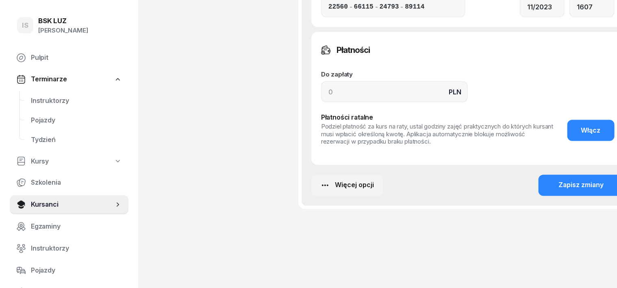
scroll to position [620, 0]
click at [321, 89] on input at bounding box center [394, 91] width 147 height 21
type input "1920"
click at [554, 178] on button "Zapisz zmiany" at bounding box center [581, 184] width 86 height 21
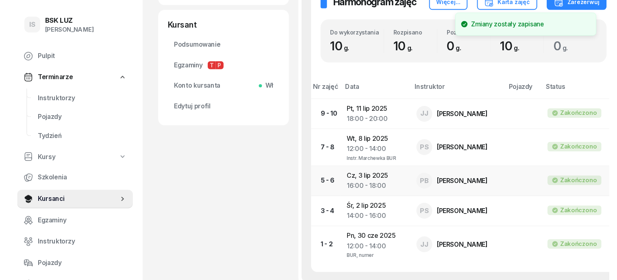
scroll to position [147, 0]
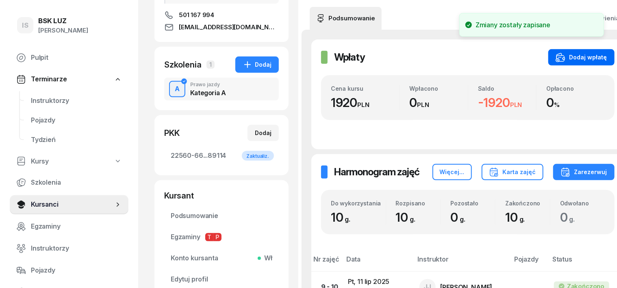
click at [578, 58] on div "Dodaj wpłatę" at bounding box center [581, 57] width 52 height 10
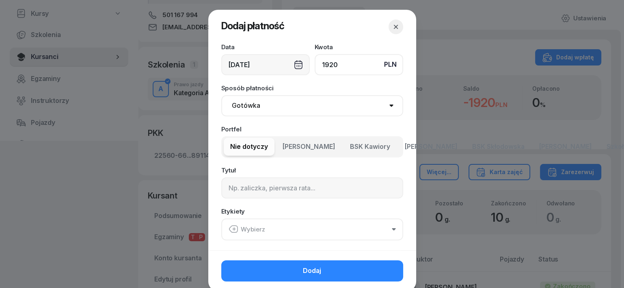
type input "1920"
drag, startPoint x: 234, startPoint y: 106, endPoint x: 234, endPoint y: 115, distance: 9.8
click at [234, 106] on select "Gotówka Karta Przelew Płatności online BLIK" at bounding box center [312, 105] width 182 height 21
select select "transfer"
click at [221, 95] on select "Gotówka Karta Przelew Płatności online BLIK" at bounding box center [312, 105] width 182 height 21
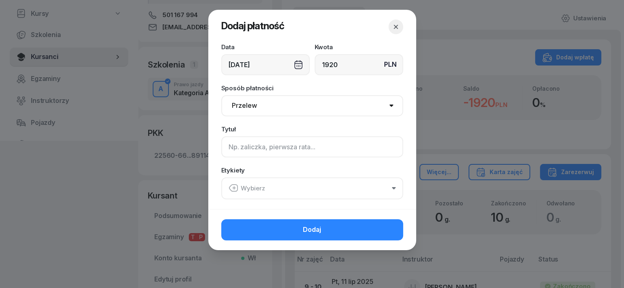
click at [232, 145] on input at bounding box center [312, 146] width 182 height 21
type input "A po A2 - PLUXEE F/9/08/2025 S"
click at [235, 188] on icon "button" at bounding box center [234, 188] width 10 height 10
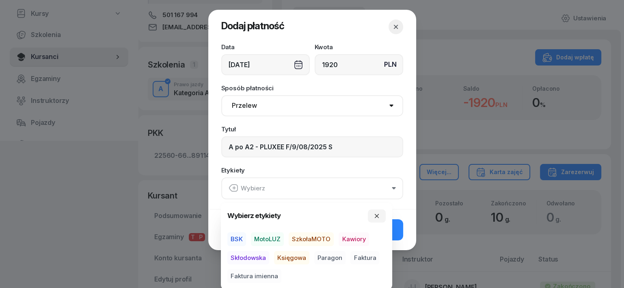
click at [237, 239] on span "BSK" at bounding box center [236, 239] width 19 height 14
click at [291, 257] on span "Księgowa" at bounding box center [291, 257] width 35 height 14
drag, startPoint x: 367, startPoint y: 255, endPoint x: 362, endPoint y: 260, distance: 6.3
click at [366, 256] on span "Faktura" at bounding box center [365, 257] width 29 height 14
click at [374, 215] on button "button" at bounding box center [377, 215] width 18 height 13
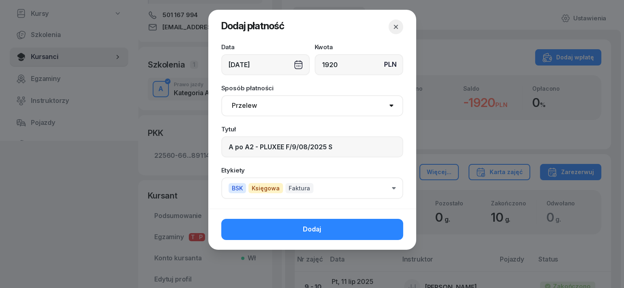
click at [358, 223] on button "Dodaj" at bounding box center [312, 229] width 182 height 21
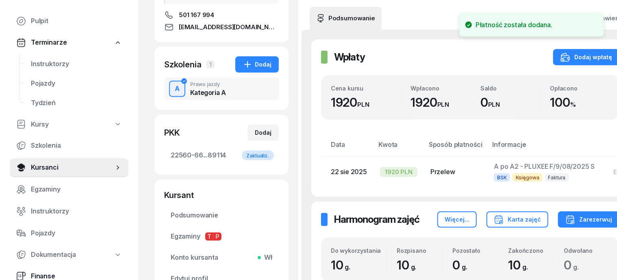
scroll to position [102, 0]
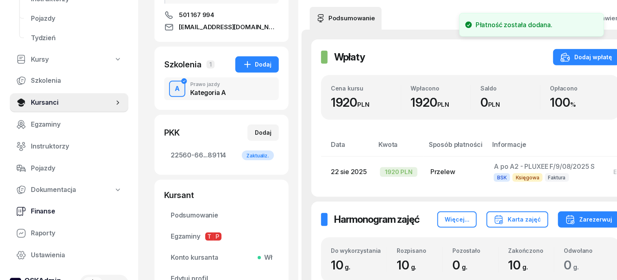
click at [50, 213] on span "Finanse" at bounding box center [76, 211] width 91 height 11
